Goal: Task Accomplishment & Management: Complete application form

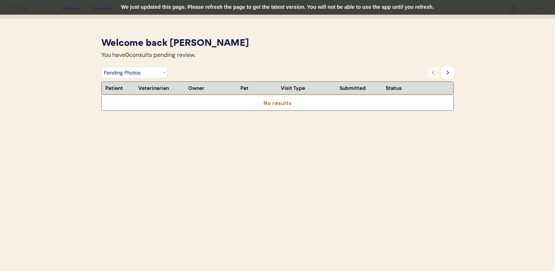
select select ""pending_photos""
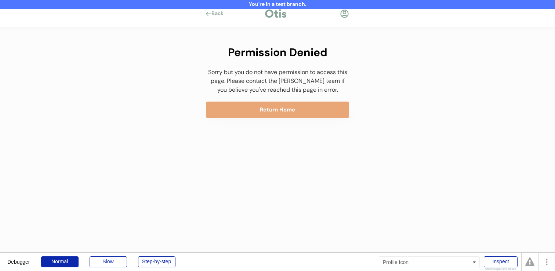
click at [343, 15] on div at bounding box center [344, 13] width 9 height 9
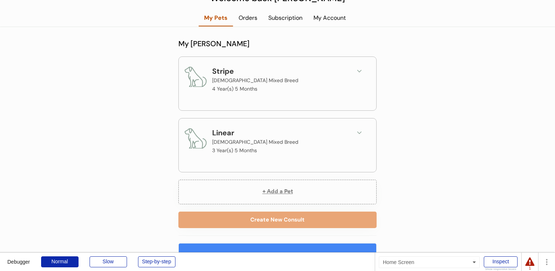
scroll to position [83, 0]
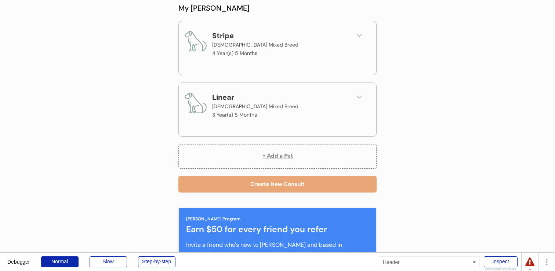
click at [361, 45] on div "Stripe Male Mixed Breed 4 Year(s) 5 Months" at bounding box center [278, 44] width 186 height 28
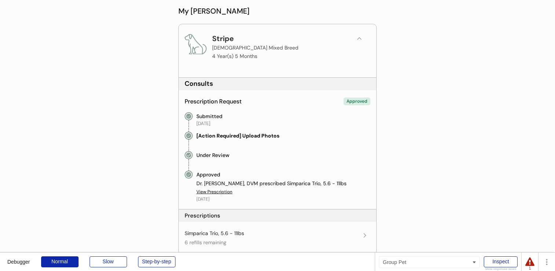
scroll to position [81, 0]
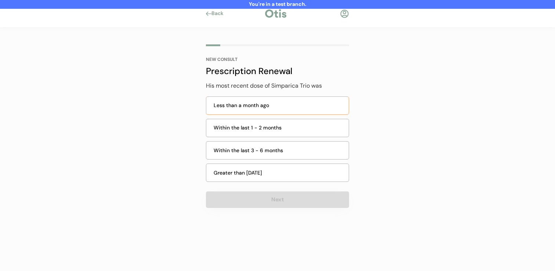
click at [304, 102] on div "Less than a month ago" at bounding box center [279, 106] width 131 height 8
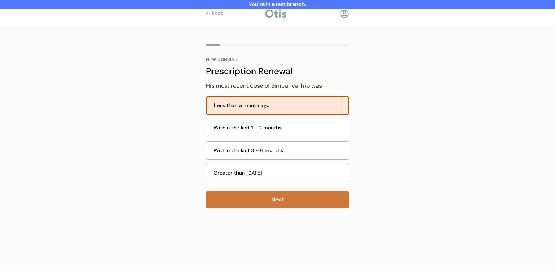
click at [267, 203] on button "Next" at bounding box center [277, 200] width 143 height 17
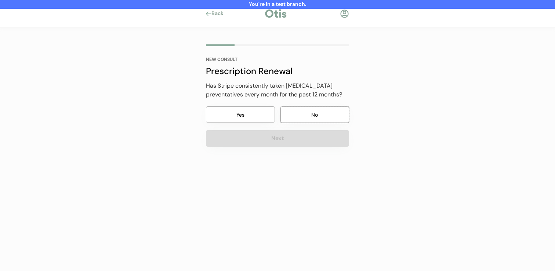
click at [297, 116] on button "No" at bounding box center [314, 114] width 69 height 17
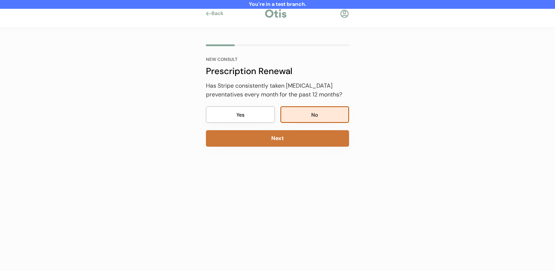
click at [294, 141] on button "Next" at bounding box center [277, 138] width 143 height 17
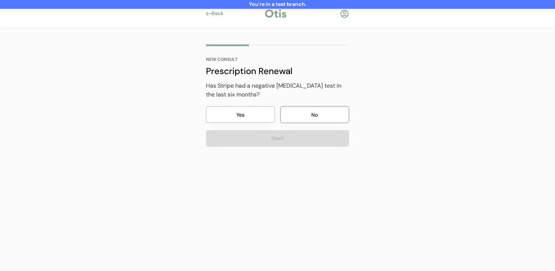
click at [304, 109] on button "No" at bounding box center [314, 114] width 69 height 17
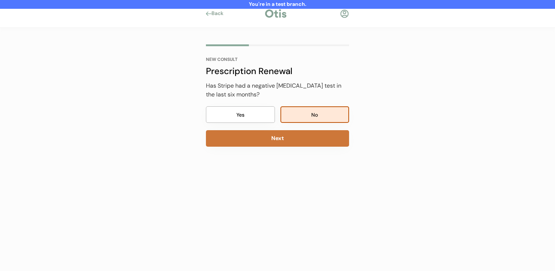
click at [297, 139] on button "Next" at bounding box center [277, 138] width 143 height 17
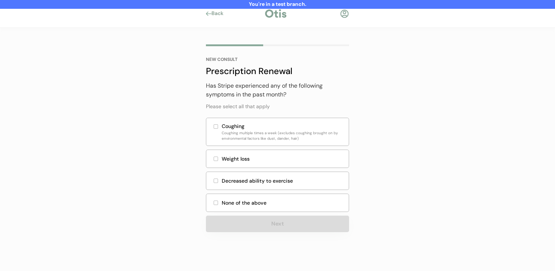
click at [274, 194] on div "None of the above" at bounding box center [277, 203] width 143 height 18
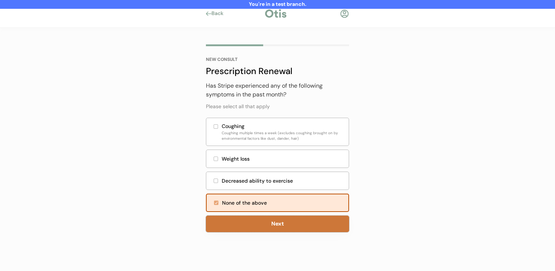
click at [274, 216] on button "Next" at bounding box center [277, 224] width 143 height 17
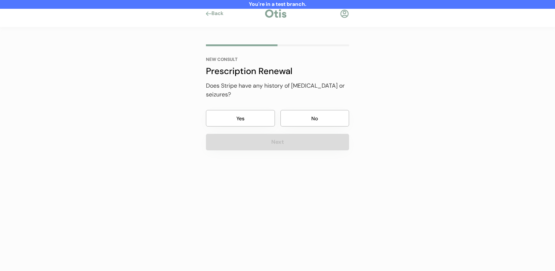
click at [296, 110] on button "No" at bounding box center [314, 118] width 69 height 17
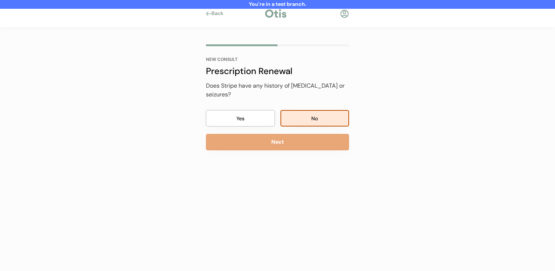
click at [292, 134] on button "Next" at bounding box center [277, 142] width 143 height 17
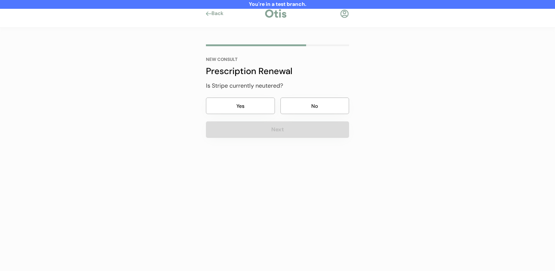
click at [296, 105] on button "No" at bounding box center [314, 106] width 69 height 17
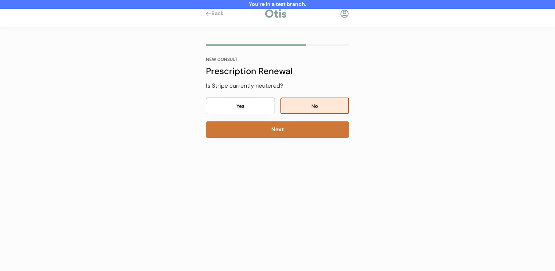
click at [294, 134] on button "Next" at bounding box center [277, 130] width 143 height 17
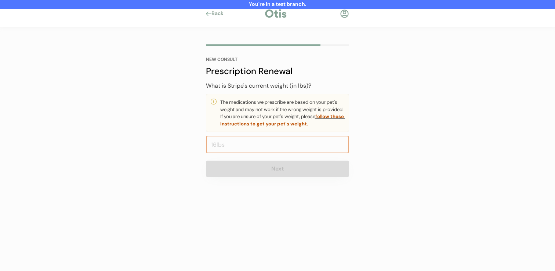
click at [290, 142] on input "input" at bounding box center [277, 145] width 143 height 18
type input "5.0"
type input "9.0"
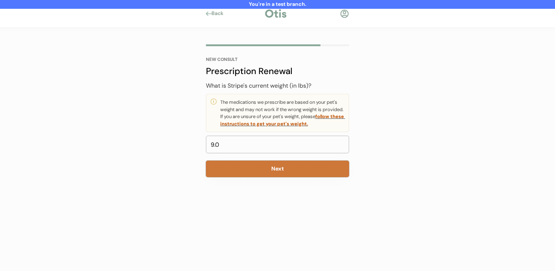
click at [298, 162] on button "Next" at bounding box center [277, 169] width 143 height 17
click at [296, 169] on button "Next" at bounding box center [277, 169] width 143 height 17
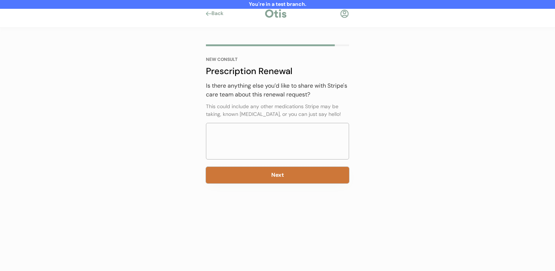
click at [296, 169] on button "Next" at bounding box center [277, 175] width 143 height 17
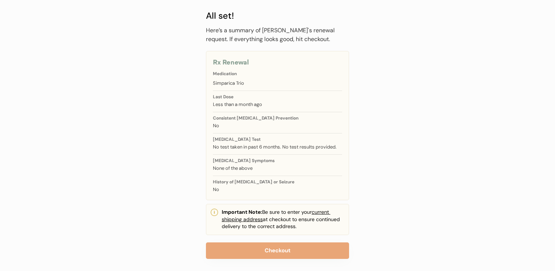
scroll to position [46, 0]
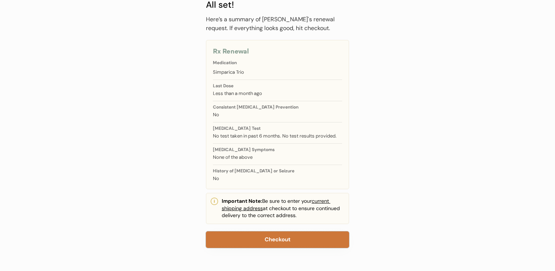
click at [286, 239] on button "Checkout" at bounding box center [277, 240] width 143 height 17
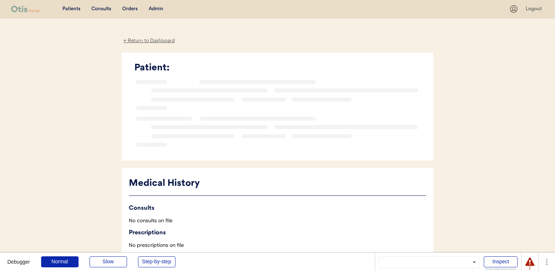
click at [92, 46] on div "Patients Consults Orders Admin Logout ← Return to Dashboard Patient: Loading...…" at bounding box center [277, 227] width 555 height 454
click at [103, 8] on div "Consults" at bounding box center [101, 9] width 20 height 7
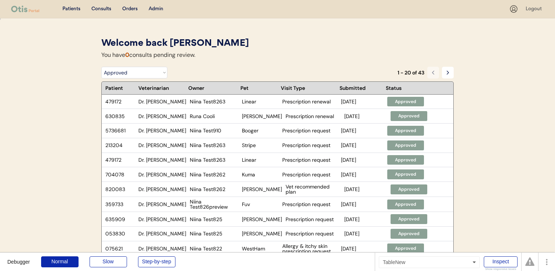
click at [152, 77] on select "Filter by Status Pending Photos Under Review Pending Video Call Video Call Sche…" at bounding box center [134, 73] width 66 height 12
select select ""pending_photos""
click at [101, 67] on select "Filter by Status Pending Photos Under Review Pending Video Call Video Call Sche…" at bounding box center [134, 73] width 66 height 12
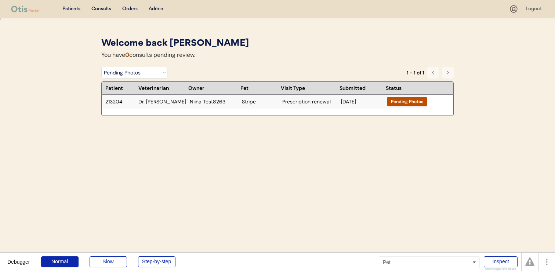
click at [275, 102] on div "Stripe" at bounding box center [260, 101] width 37 height 5
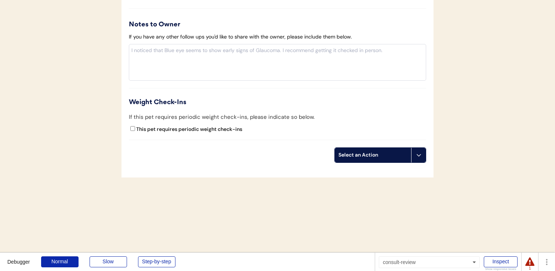
scroll to position [699, 0]
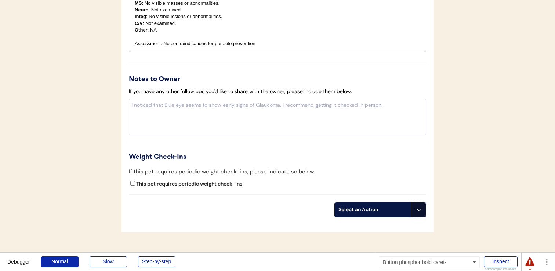
click at [414, 208] on button at bounding box center [418, 210] width 15 height 15
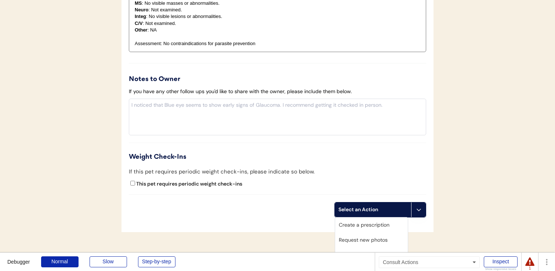
click at [395, 224] on div "Create a prescription" at bounding box center [371, 225] width 73 height 15
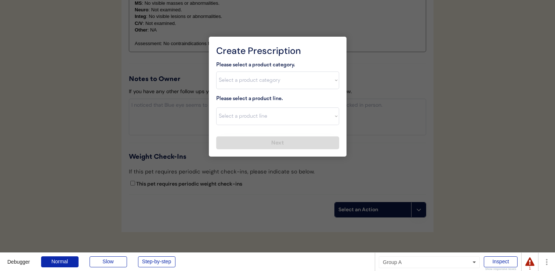
click at [311, 84] on select "Select a product category Allergies Antibiotics Anxiety Combo Parasite Preventi…" at bounding box center [277, 81] width 123 height 18
select select ""combo_parasite_prevention""
click at [216, 72] on select "Select a product category Allergies Antibiotics Anxiety Combo Parasite Preventi…" at bounding box center [277, 81] width 123 height 18
click at [303, 117] on select "Select a product line" at bounding box center [277, 117] width 123 height 18
click at [216, 108] on select "Select a product line" at bounding box center [277, 117] width 123 height 18
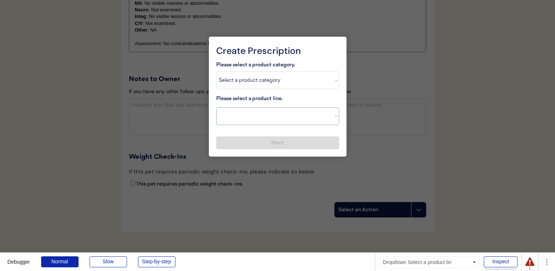
click at [303, 117] on select "Select a product line NexGard Plus NexGard Plus Revolution for Cats Simparica T…" at bounding box center [277, 117] width 123 height 18
select select ""Simparica Trio""
click at [216, 108] on select "Select a product line NexGard Plus NexGard Plus Revolution for Cats Simparica T…" at bounding box center [277, 117] width 123 height 18
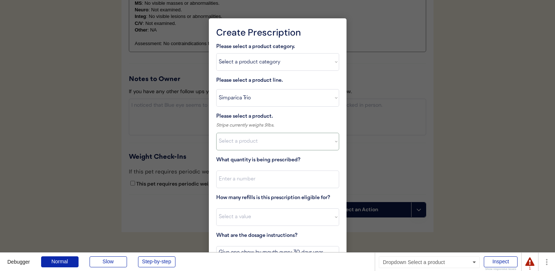
click at [294, 140] on select "Select a product Simparica Trio, 2.8 - 5.5lbs Simparica Trio, 5.6 - 11lbs Simpa…" at bounding box center [277, 142] width 123 height 18
select select ""1348695171700984260__LOOKUP__1703711392487x137986054322998050""
click at [216, 133] on select "Select a product Simparica Trio, 2.8 - 5.5lbs Simparica Trio, 5.6 - 11lbs Simpa…" at bounding box center [277, 142] width 123 height 18
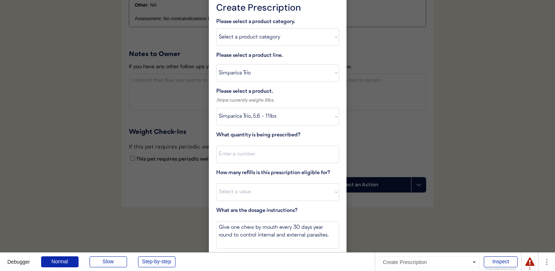
scroll to position [757, 0]
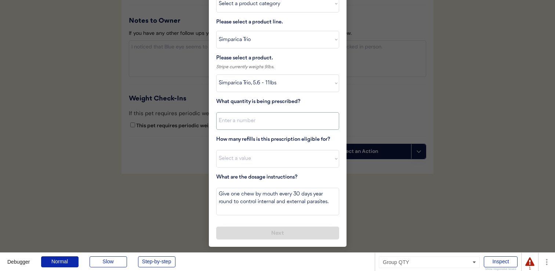
click at [324, 128] on input "input" at bounding box center [277, 121] width 123 height 18
type input "1"
click at [314, 156] on select "Select a value 0 1 2 3 4 5 6 7 8 9 10 11" at bounding box center [277, 159] width 123 height 18
select select "9"
click at [216, 150] on select "Select a value 0 1 2 3 4 5 6 7 8 9 10 11" at bounding box center [277, 159] width 123 height 18
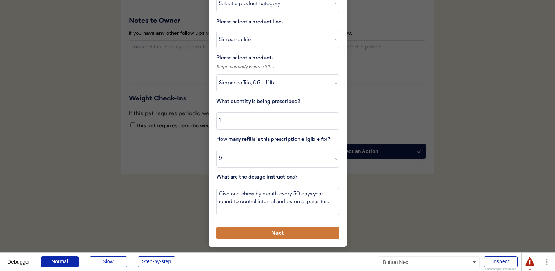
click at [300, 231] on button "Next" at bounding box center [277, 233] width 123 height 13
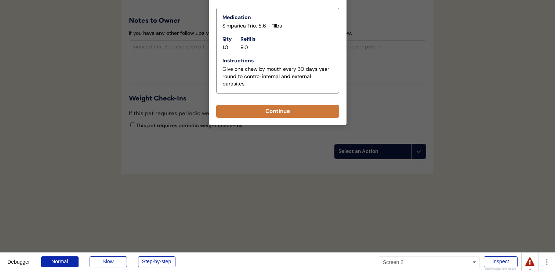
click at [319, 117] on button "Continue" at bounding box center [277, 111] width 123 height 13
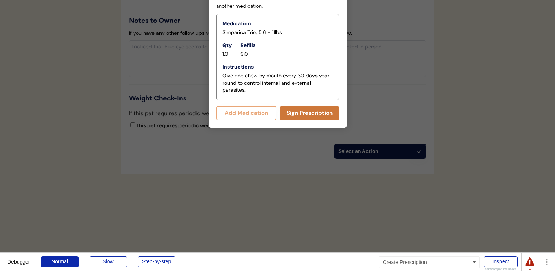
click at [319, 117] on button "Sign Prescription" at bounding box center [309, 113] width 59 height 14
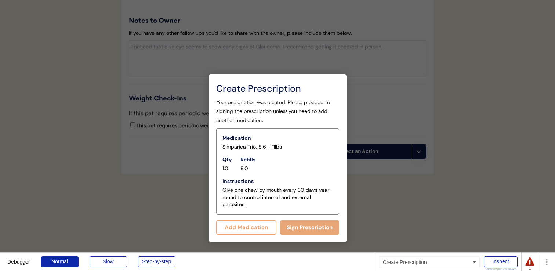
scroll to position [750, 0]
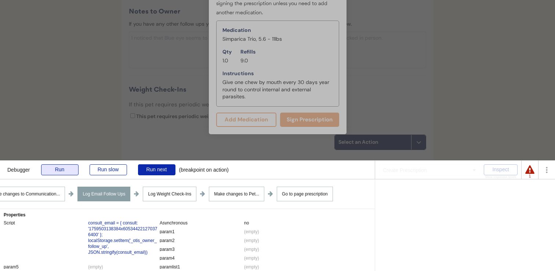
click at [58, 169] on div "Run" at bounding box center [59, 169] width 37 height 11
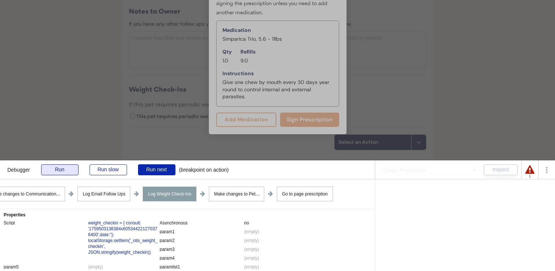
click at [61, 173] on div "Run" at bounding box center [59, 169] width 37 height 11
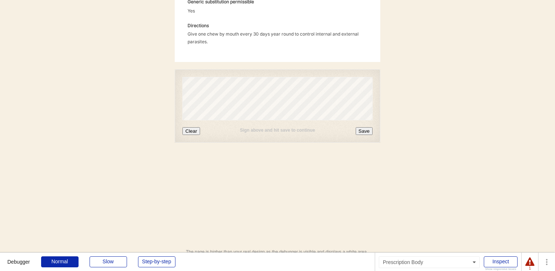
scroll to position [288, 0]
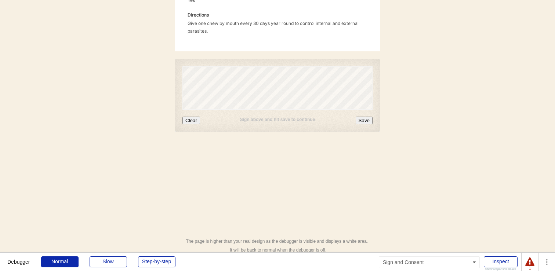
click at [362, 117] on button "Save" at bounding box center [364, 121] width 17 height 8
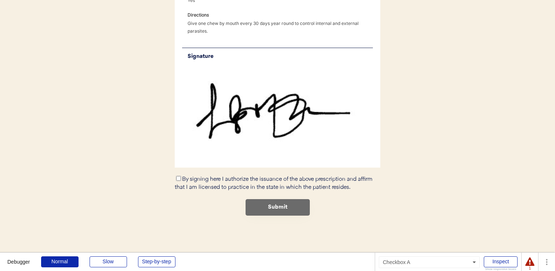
click at [176, 176] on input "By signing here I authorize the issuance of the above prescription and affirm t…" at bounding box center [178, 178] width 5 height 5
checkbox input "true"
click at [257, 201] on button "Submit" at bounding box center [278, 207] width 64 height 17
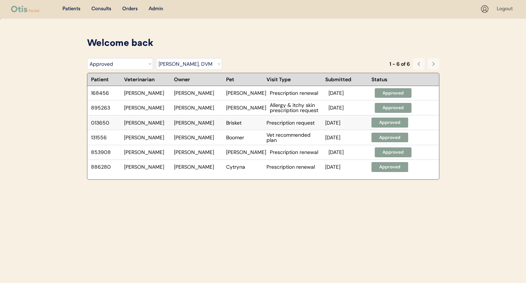
select select ""rejected""
select select ""dr__scott_perry__dvm""
click at [159, 10] on div "Admin" at bounding box center [156, 9] width 15 height 7
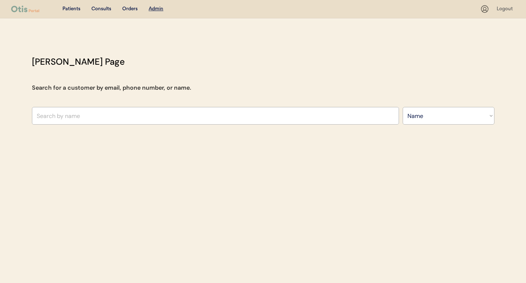
select select ""Name""
click at [161, 108] on input "text" at bounding box center [215, 116] width 367 height 18
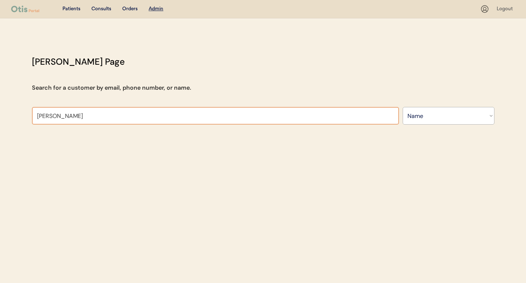
type input "[PERSON_NAME]"
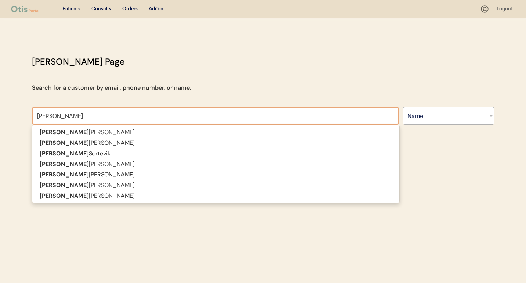
type input "[PERSON_NAME]"
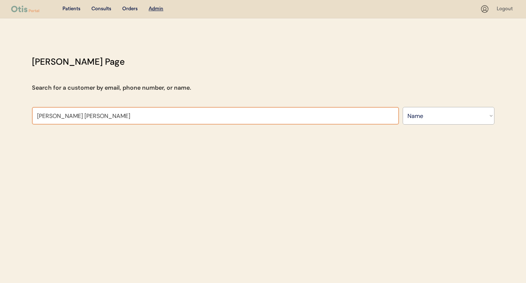
type input "[PERSON_NAME]"
type input "jennifer taylor"
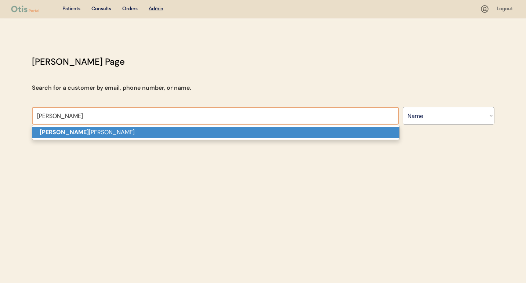
type input "jennifer t"
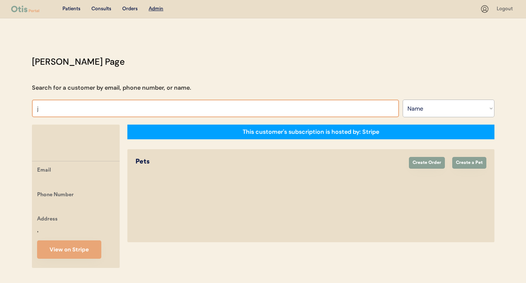
type input "je"
type input "jesse Wilcox"
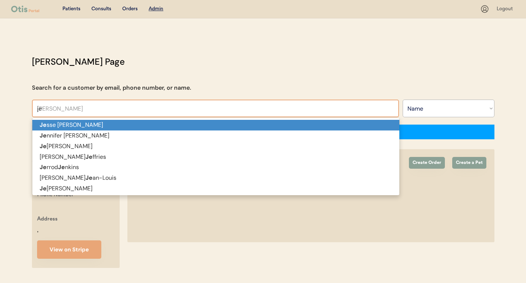
type input "jen"
type input "jennifer Salzano"
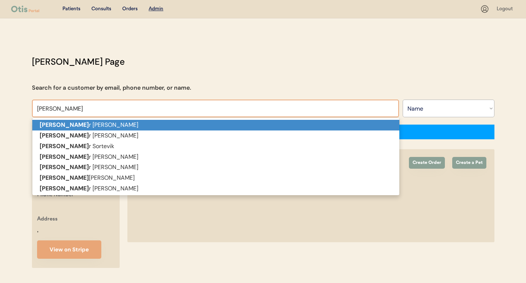
type input "jennifer"
type input "jennifer t"
type input "jennifer taylor"
type input "jennifer ta"
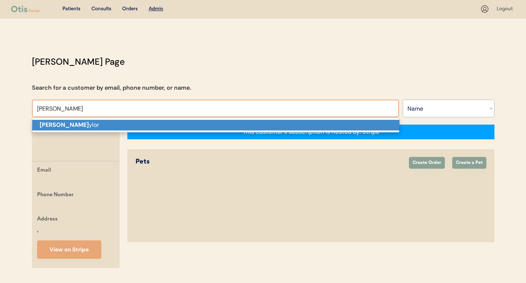
click at [156, 122] on p "Jennifer Ta ylor" at bounding box center [215, 125] width 367 height 11
type input "[PERSON_NAME]"
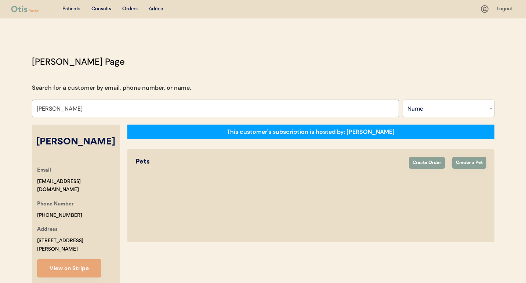
select select "true"
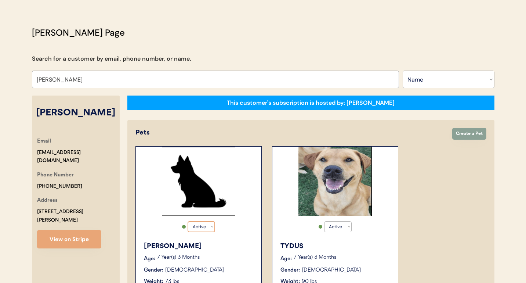
scroll to position [82, 0]
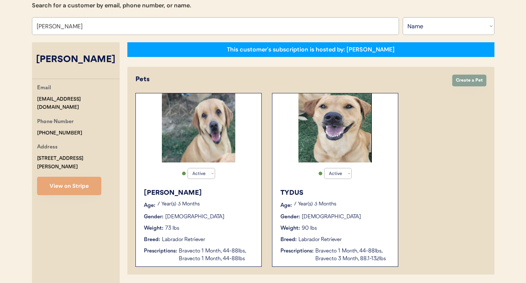
type input "[PERSON_NAME]"
click at [328, 212] on div "TYDUS Age: 7 Year(s) 3 Months Gender: Male Weight: 90 lbs Breed: Labrador Retri…" at bounding box center [335, 225] width 118 height 82
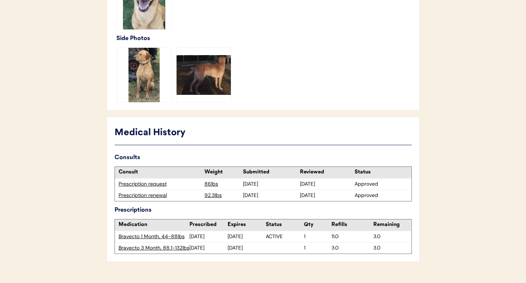
scroll to position [264, 0]
click at [155, 193] on div "Prescription renewal" at bounding box center [160, 194] width 83 height 7
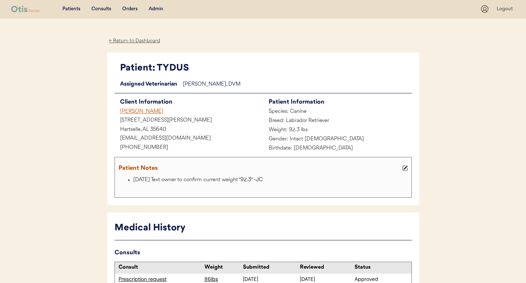
click at [141, 112] on div "Jennifer Taylor" at bounding box center [189, 111] width 149 height 9
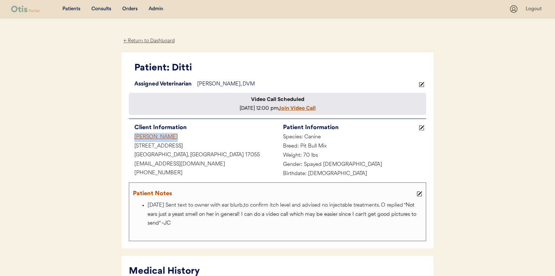
drag, startPoint x: 181, startPoint y: 142, endPoint x: 127, endPoint y: 142, distance: 53.6
click at [127, 142] on div "Patient: Ditti Loading... Assigned Veterinarian [PERSON_NAME], DVM Video Call S…" at bounding box center [278, 150] width 312 height 196
copy div "[PERSON_NAME]"
click at [185, 69] on div "Patient: Ditti" at bounding box center [280, 68] width 292 height 14
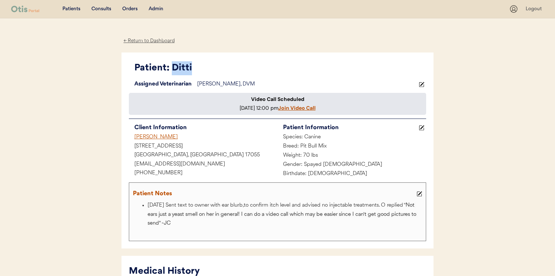
copy div "Ditti"
click at [280, 111] on u "Join Video Call" at bounding box center [296, 108] width 37 height 7
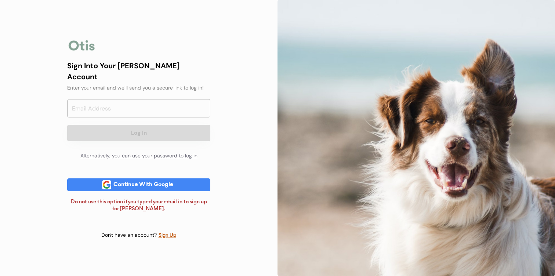
click at [157, 182] on div "Continue With Google" at bounding box center [143, 185] width 64 height 6
